Goal: Information Seeking & Learning: Check status

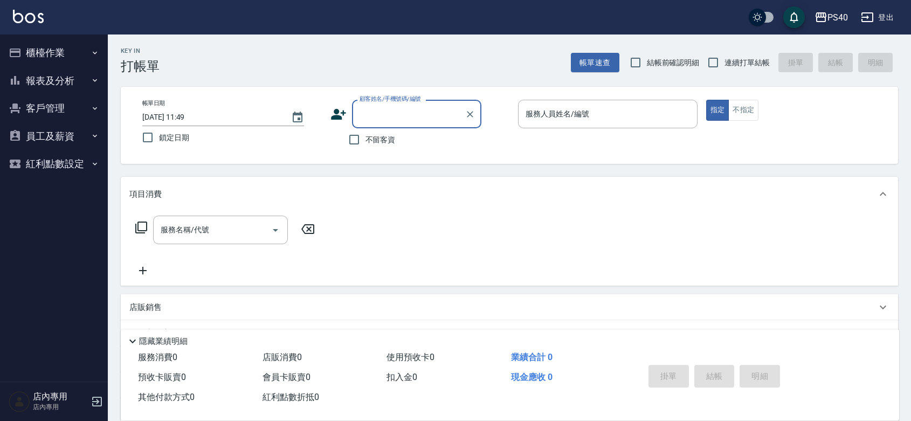
click at [50, 60] on button "櫃檯作業" at bounding box center [53, 53] width 99 height 28
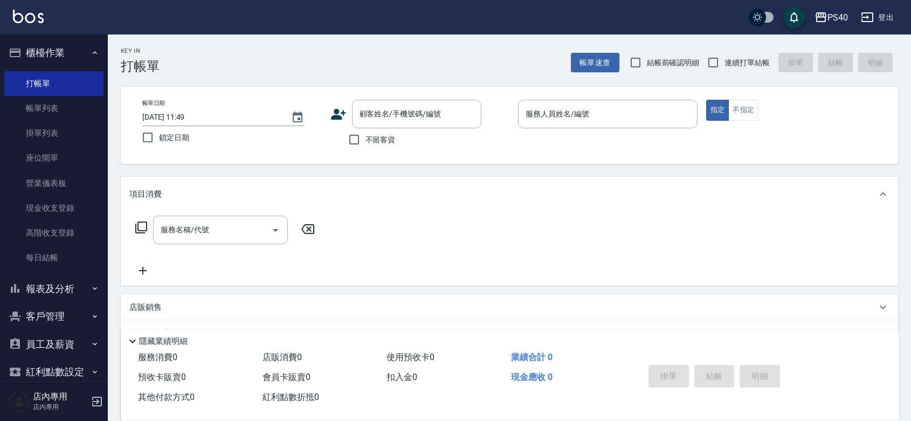
click at [53, 302] on button "客戶管理" at bounding box center [53, 316] width 99 height 28
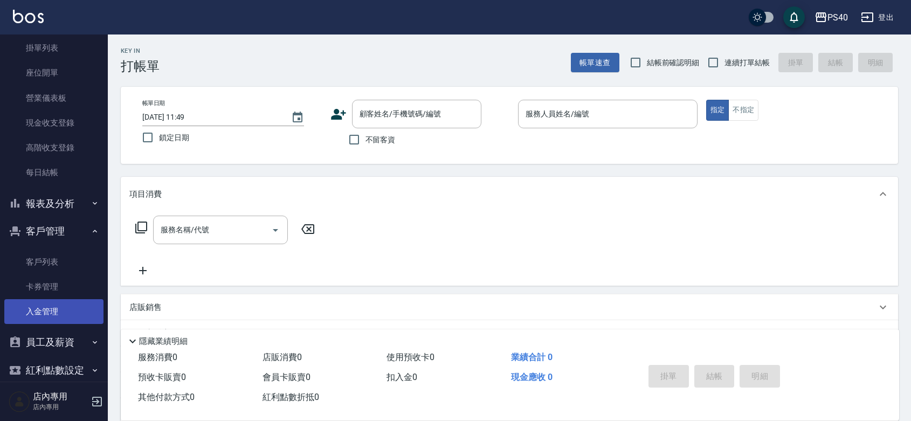
scroll to position [117, 0]
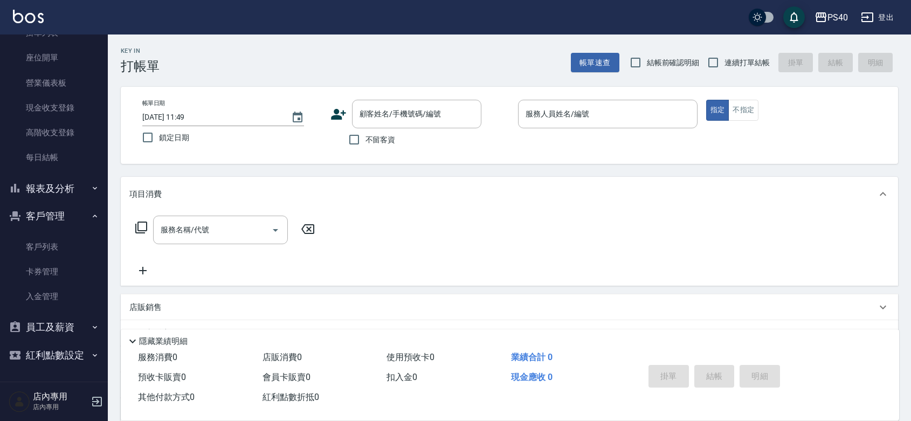
click at [50, 175] on button "報表及分析" at bounding box center [53, 189] width 99 height 28
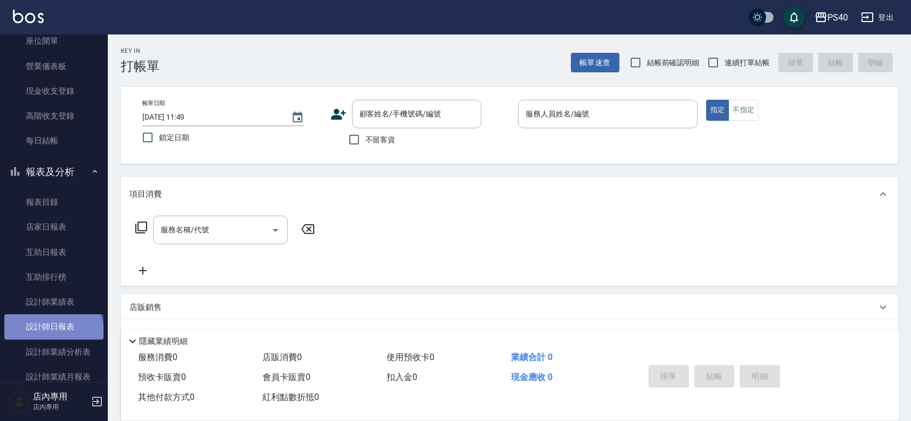
click at [52, 332] on link "設計師日報表" at bounding box center [53, 326] width 99 height 25
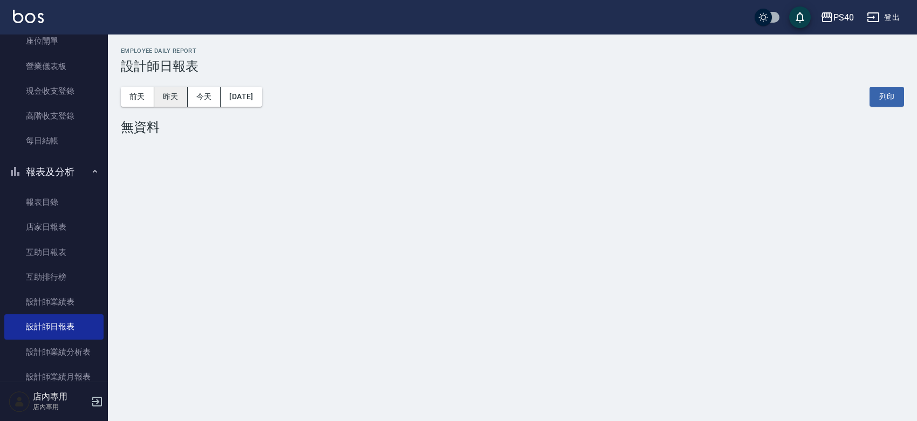
click at [160, 87] on button "昨天" at bounding box center [170, 97] width 33 height 20
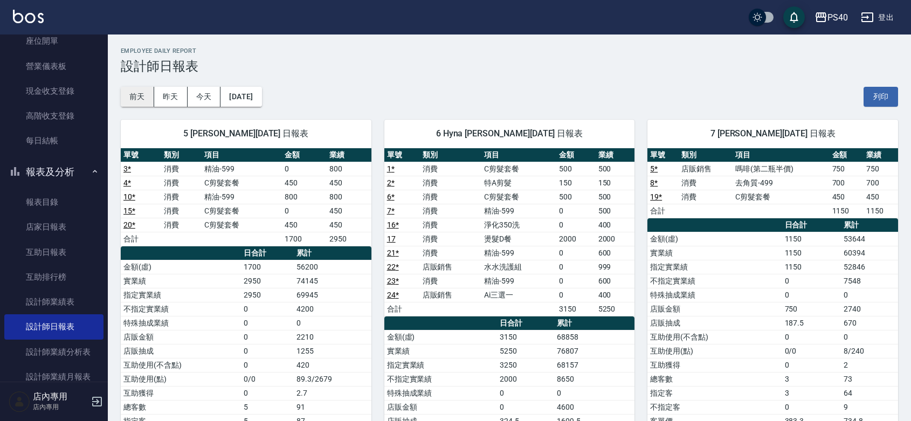
click at [140, 95] on button "前天" at bounding box center [137, 97] width 33 height 20
